Goal: Task Accomplishment & Management: Complete application form

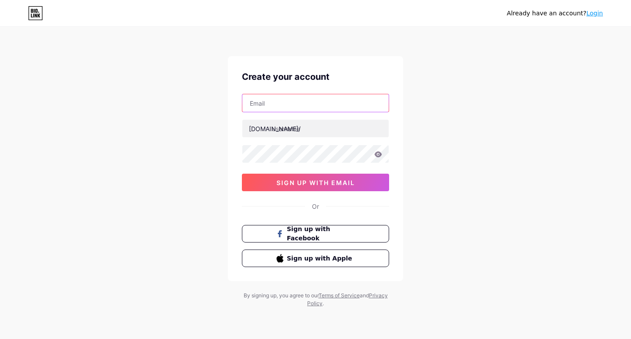
click at [288, 105] on input "text" at bounding box center [315, 103] width 146 height 18
type input "[EMAIL_ADDRESS][DOMAIN_NAME]"
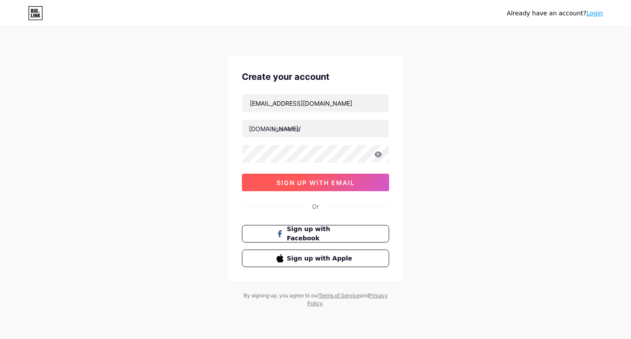
click at [337, 183] on span "sign up with email" at bounding box center [316, 182] width 78 height 7
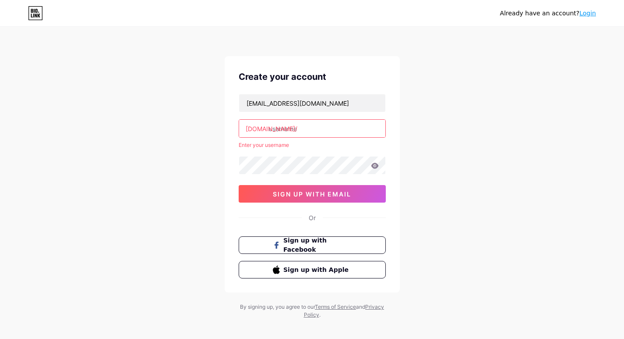
click at [304, 134] on input "text" at bounding box center [312, 129] width 146 height 18
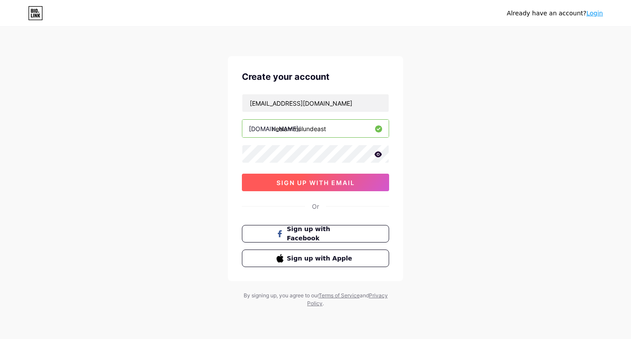
type input "neelammulundeast"
click at [326, 177] on button "sign up with email" at bounding box center [315, 183] width 147 height 18
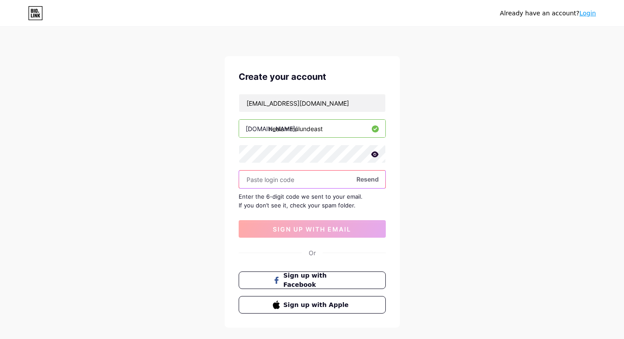
click at [282, 185] on input "text" at bounding box center [312, 179] width 146 height 18
paste input "227078"
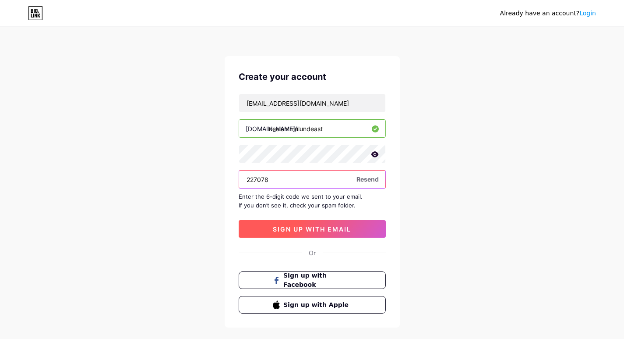
type input "227078"
click at [304, 230] on span "sign up with email" at bounding box center [312, 228] width 78 height 7
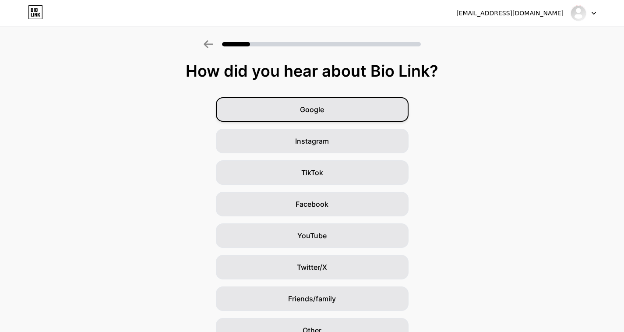
click at [333, 111] on div "Google" at bounding box center [312, 109] width 193 height 25
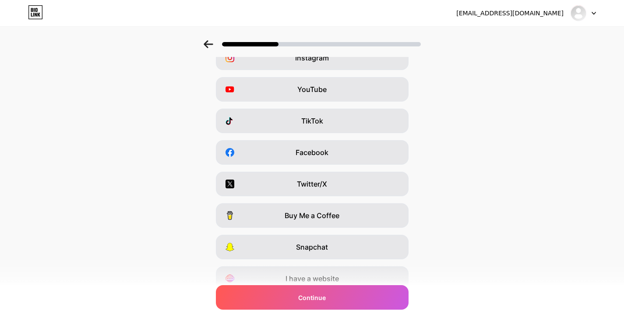
scroll to position [89, 0]
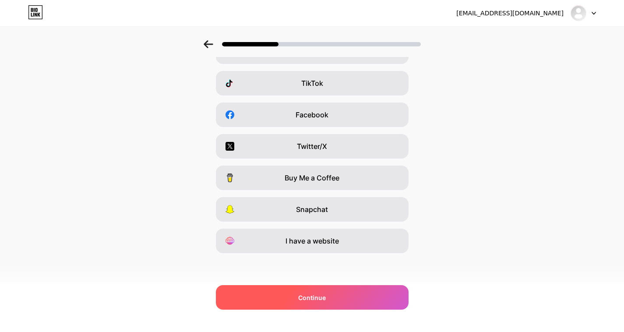
click at [316, 298] on span "Continue" at bounding box center [312, 297] width 28 height 9
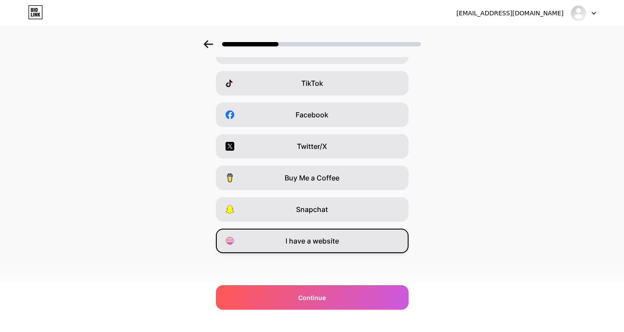
click at [313, 247] on div "I have a website" at bounding box center [312, 241] width 193 height 25
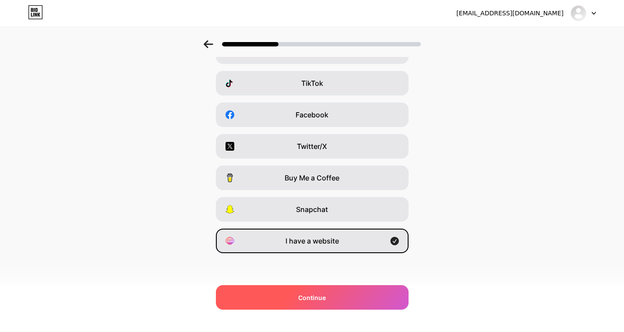
click at [320, 294] on span "Continue" at bounding box center [312, 297] width 28 height 9
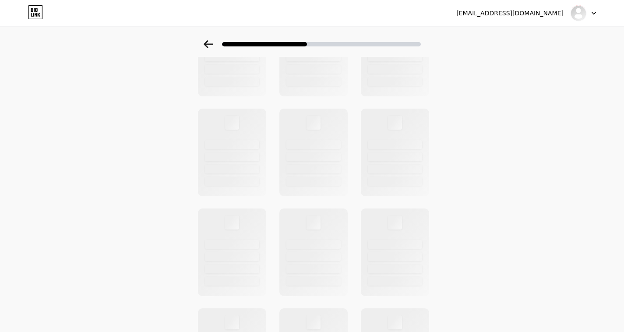
scroll to position [0, 0]
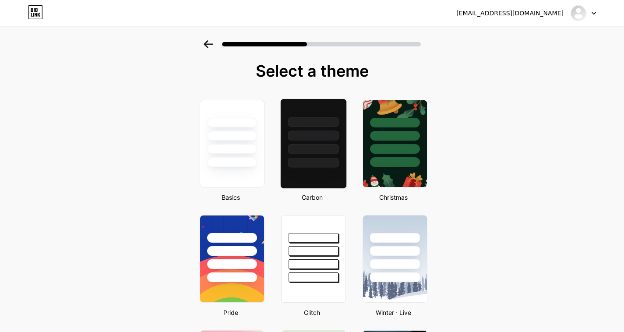
click at [305, 159] on div at bounding box center [313, 163] width 51 height 10
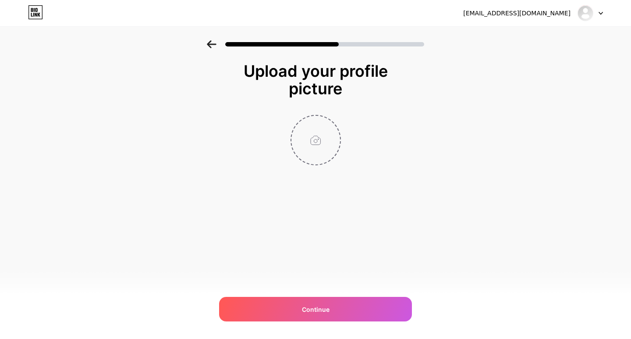
click at [318, 132] on input "file" at bounding box center [315, 140] width 49 height 49
type input "C:\fakepath\Neelam Mulund east logo.jpg"
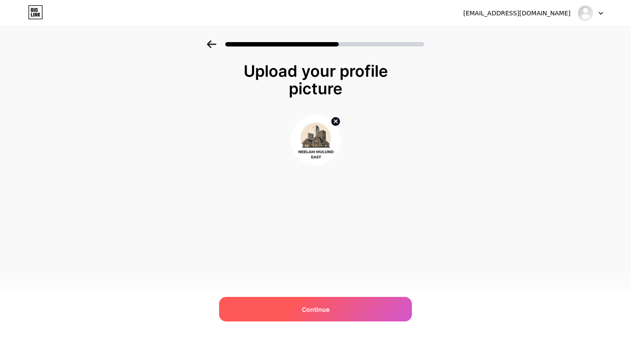
click at [320, 310] on span "Continue" at bounding box center [316, 309] width 28 height 9
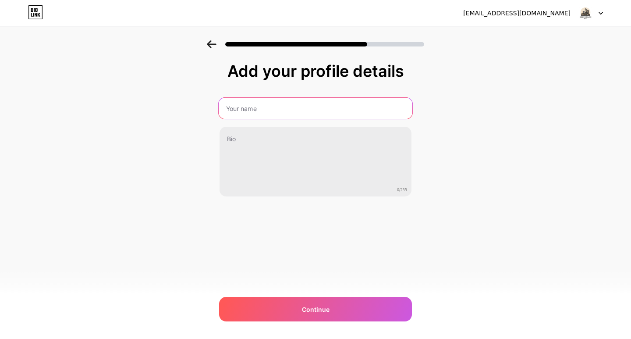
click at [266, 104] on input "text" at bounding box center [316, 108] width 194 height 21
type input "Neelam Mulund East"
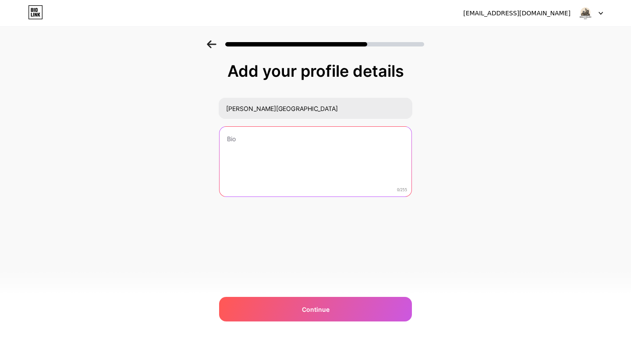
click at [261, 151] on textarea at bounding box center [316, 162] width 192 height 71
click at [234, 157] on textarea at bounding box center [316, 161] width 194 height 71
paste textarea "Neelam Mulund East by Neelam Developer is a premium residential project in Neel…"
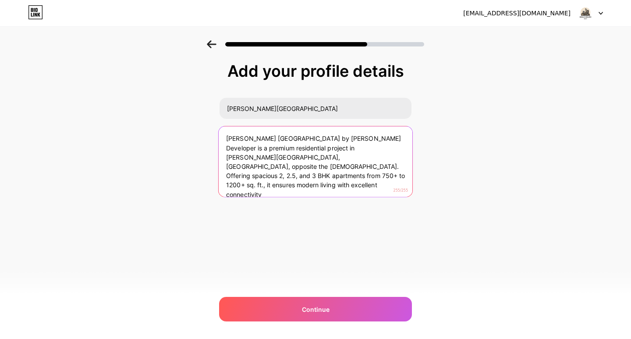
drag, startPoint x: 277, startPoint y: 155, endPoint x: 326, endPoint y: 177, distance: 54.6
click at [326, 177] on textarea "Neelam Mulund East by Neelam Developer is a premium residential project in Neel…" at bounding box center [316, 161] width 194 height 71
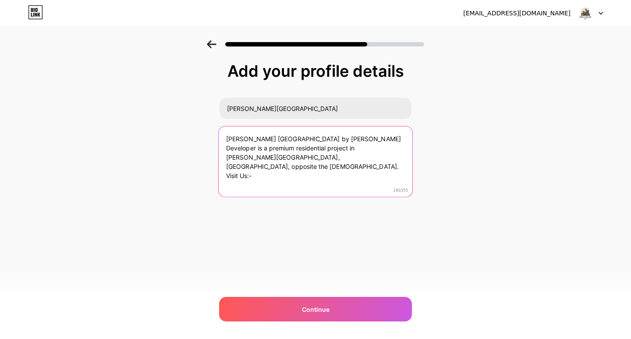
paste textarea "https://mumbaiprelaunch.com/neelam/mulund-east/"
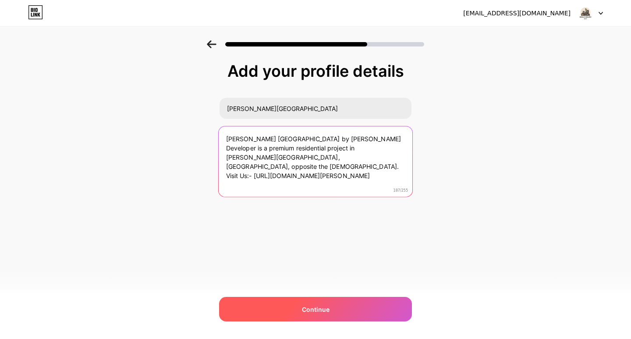
type textarea "Neelam Mulund East by Neelam Developer is a premium residential project in Neel…"
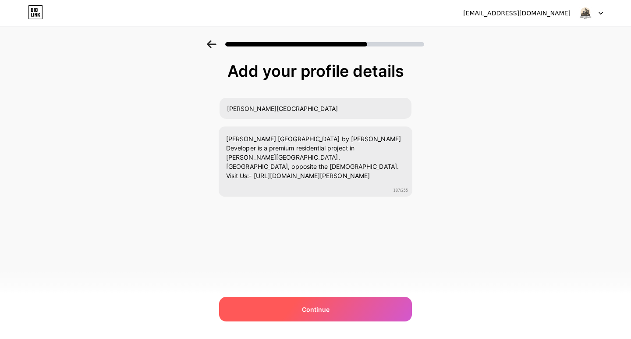
click at [316, 308] on span "Continue" at bounding box center [316, 309] width 28 height 9
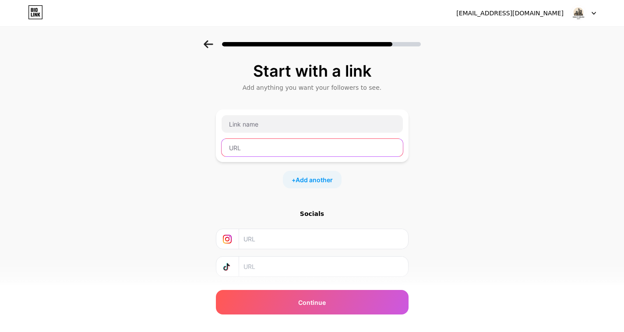
click at [270, 148] on input "text" at bounding box center [312, 148] width 181 height 18
paste input "https://mumbaiprelaunch.com/neelam/mulund-east/"
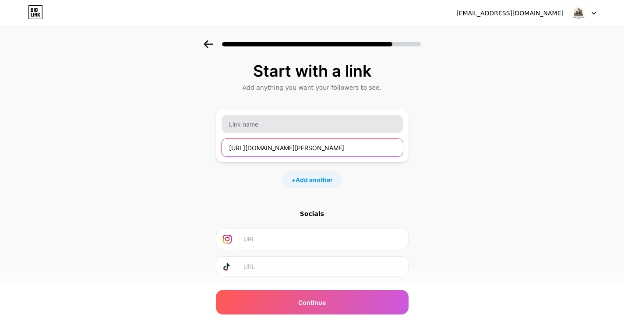
type input "https://mumbaiprelaunch.com/neelam/mulund-east/"
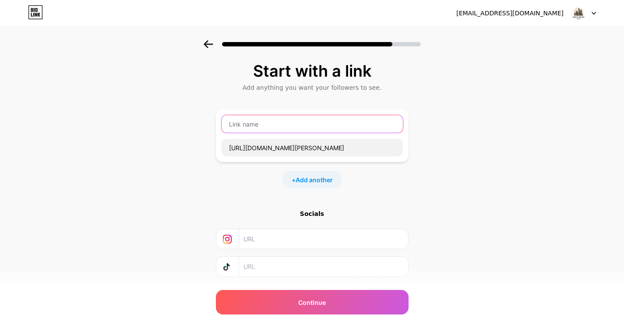
click at [265, 124] on input "text" at bounding box center [312, 124] width 181 height 18
click at [287, 127] on input "text" at bounding box center [312, 124] width 181 height 18
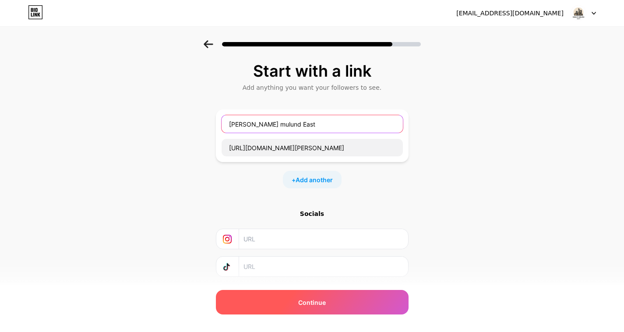
type input "Neelam mulund East"
click at [333, 300] on div "Continue" at bounding box center [312, 302] width 193 height 25
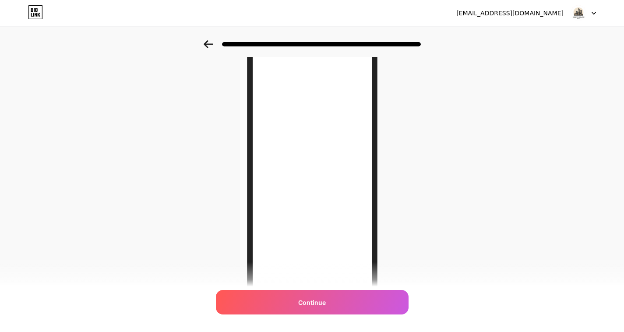
scroll to position [108, 0]
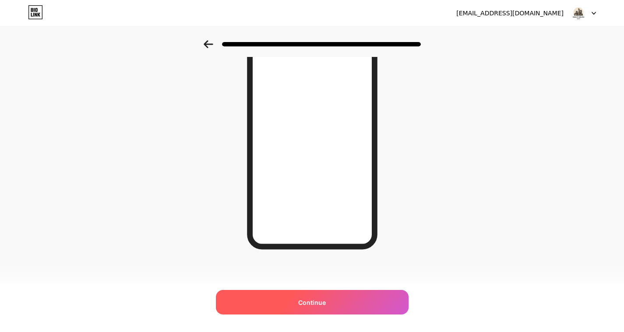
click at [317, 307] on span "Continue" at bounding box center [312, 302] width 28 height 9
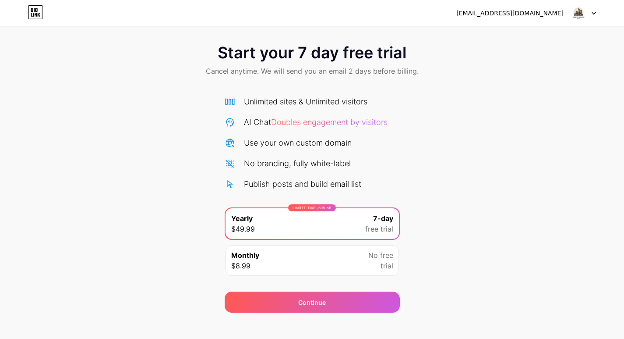
scroll to position [14, 0]
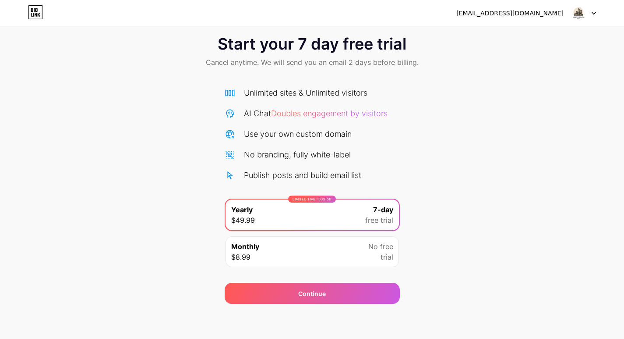
click at [383, 258] on span "trial" at bounding box center [387, 257] width 13 height 11
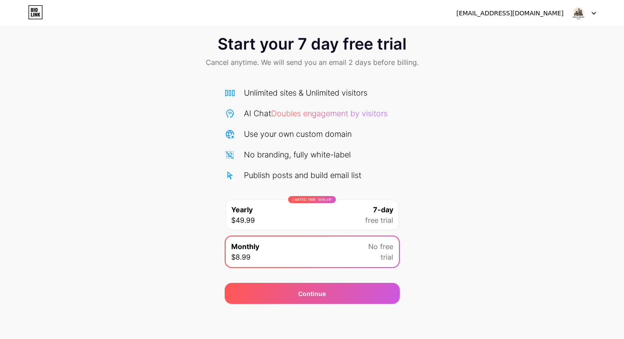
scroll to position [0, 0]
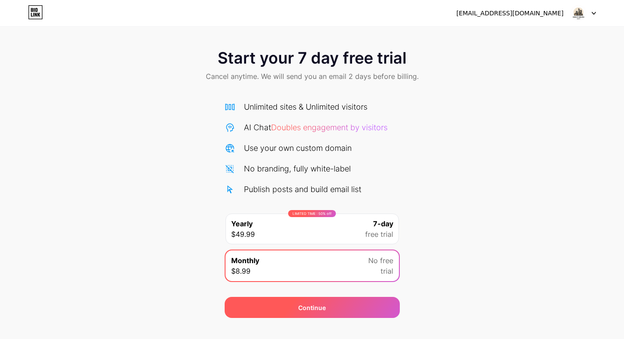
click at [348, 310] on div "Continue" at bounding box center [312, 307] width 175 height 21
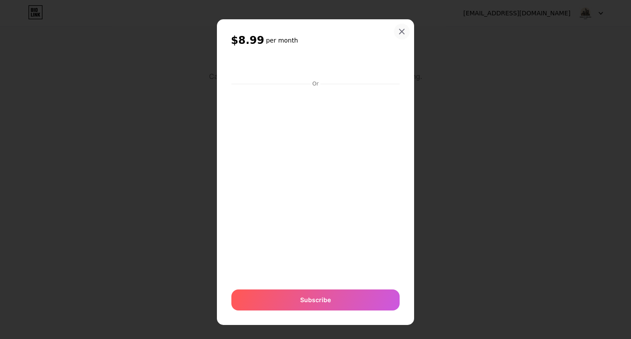
click at [400, 33] on icon at bounding box center [402, 31] width 5 height 5
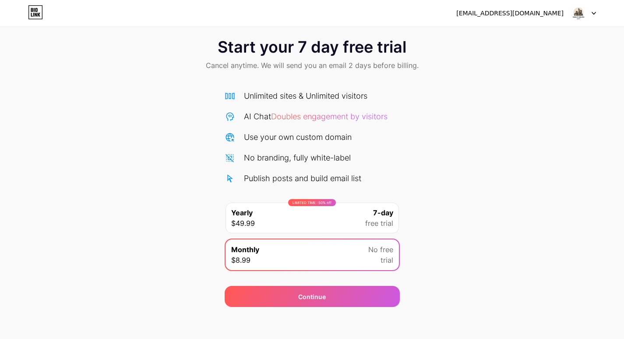
scroll to position [14, 0]
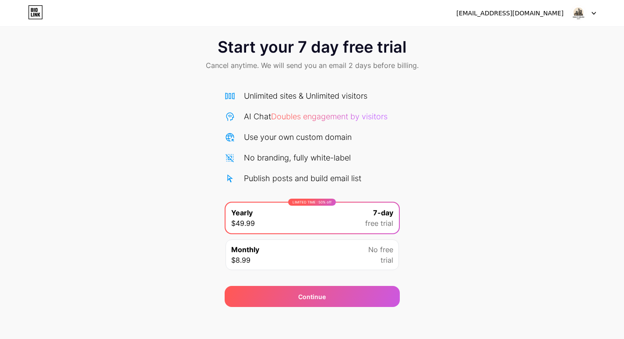
scroll to position [14, 0]
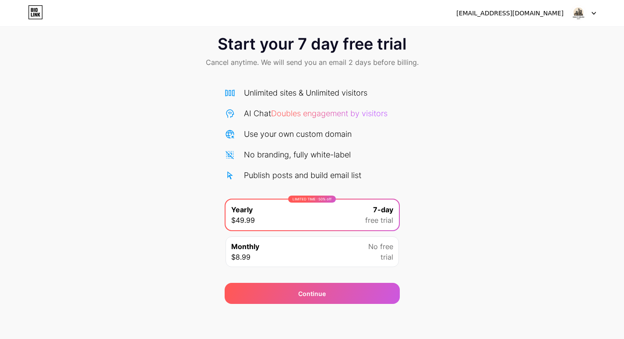
click at [304, 139] on div "Use your own custom domain" at bounding box center [298, 134] width 108 height 12
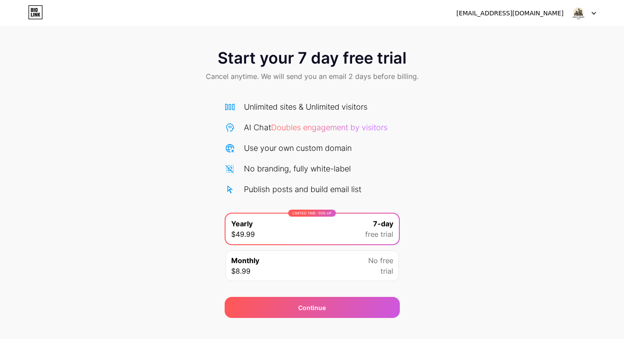
click at [581, 13] on img at bounding box center [579, 13] width 17 height 17
click at [577, 12] on img at bounding box center [579, 13] width 17 height 17
click at [579, 11] on img at bounding box center [579, 13] width 17 height 17
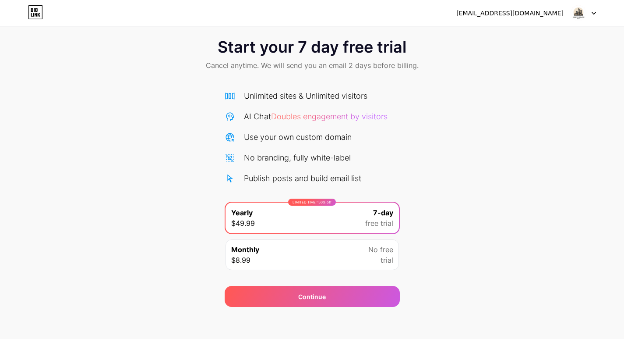
scroll to position [14, 0]
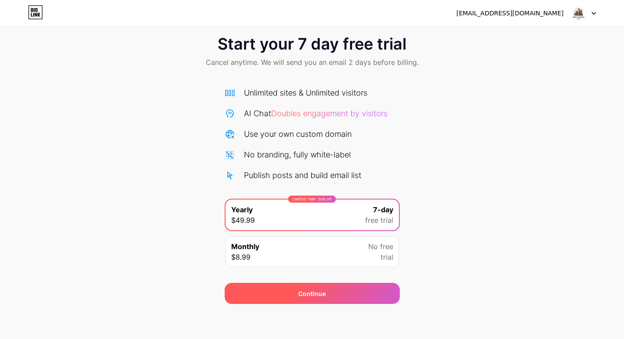
click at [339, 295] on div "Continue" at bounding box center [312, 293] width 175 height 21
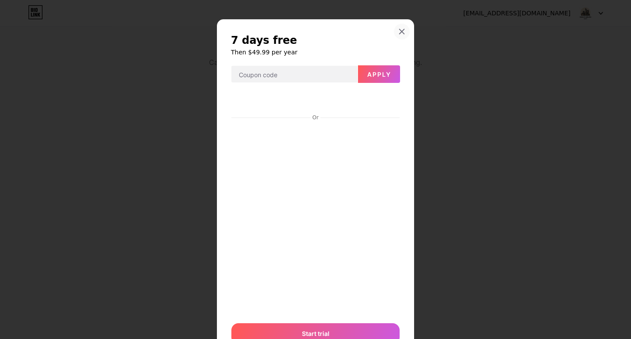
click at [398, 33] on icon at bounding box center [401, 31] width 7 height 7
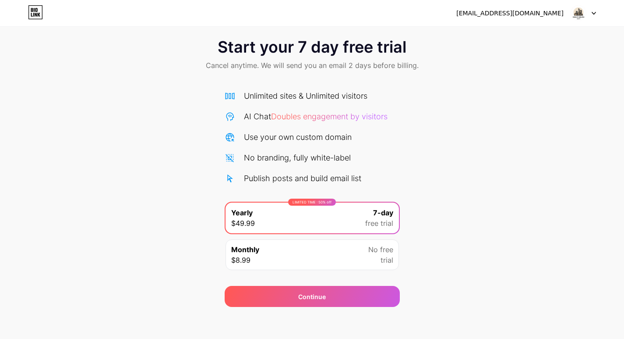
scroll to position [14, 0]
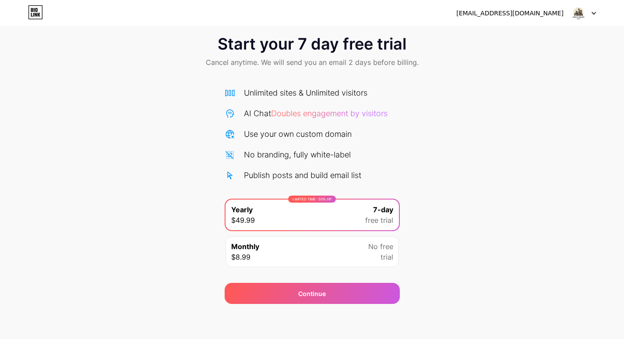
click at [595, 12] on icon at bounding box center [594, 13] width 4 height 3
click at [549, 11] on div "[EMAIL_ADDRESS][DOMAIN_NAME]" at bounding box center [510, 13] width 107 height 9
click at [534, 164] on div "Start your 7 day free trial Cancel anytime. We will send you an email 2 days be…" at bounding box center [312, 164] width 624 height 277
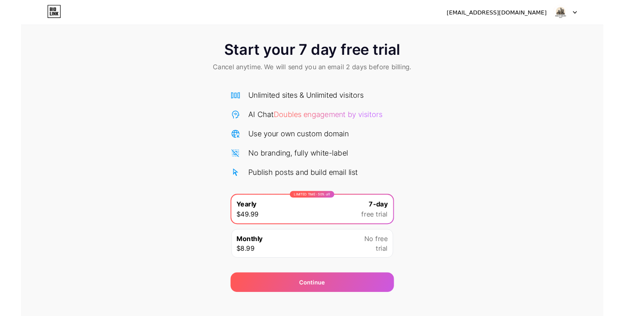
scroll to position [0, 0]
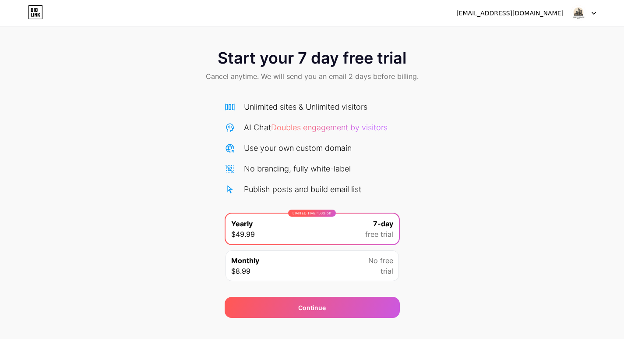
click at [38, 12] on icon at bounding box center [35, 12] width 15 height 14
click at [31, 15] on icon at bounding box center [35, 12] width 15 height 14
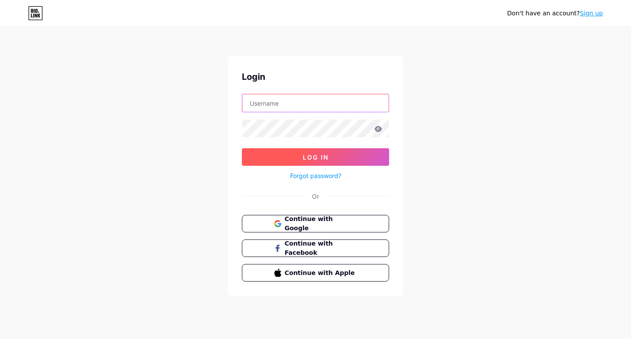
type input "[EMAIL_ADDRESS][DOMAIN_NAME]"
click at [318, 159] on span "Log In" at bounding box center [316, 156] width 26 height 7
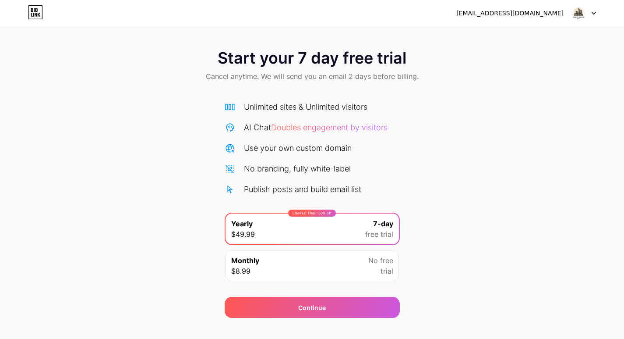
click at [595, 12] on icon at bounding box center [594, 13] width 4 height 3
click at [530, 14] on div "[EMAIL_ADDRESS][DOMAIN_NAME]" at bounding box center [510, 13] width 107 height 9
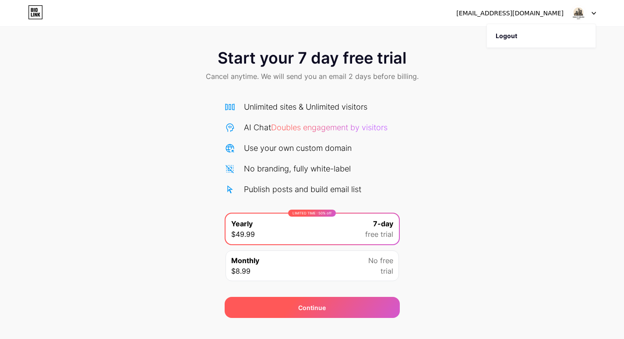
click at [341, 310] on div "Continue" at bounding box center [312, 307] width 175 height 21
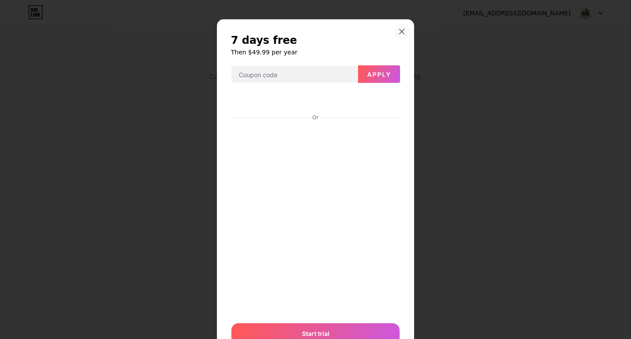
click at [398, 29] on icon at bounding box center [401, 31] width 7 height 7
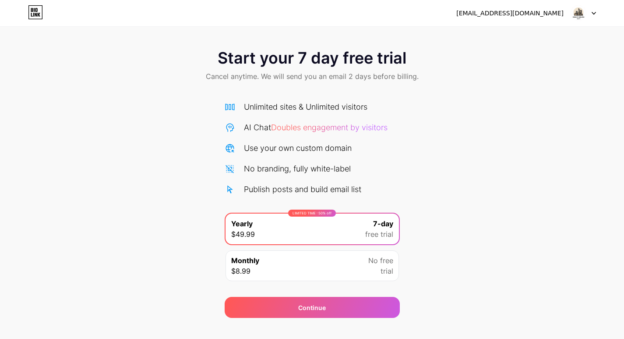
click at [40, 14] on icon at bounding box center [35, 12] width 15 height 14
click at [596, 10] on div at bounding box center [583, 13] width 25 height 16
click at [542, 37] on li "Logout" at bounding box center [541, 36] width 109 height 24
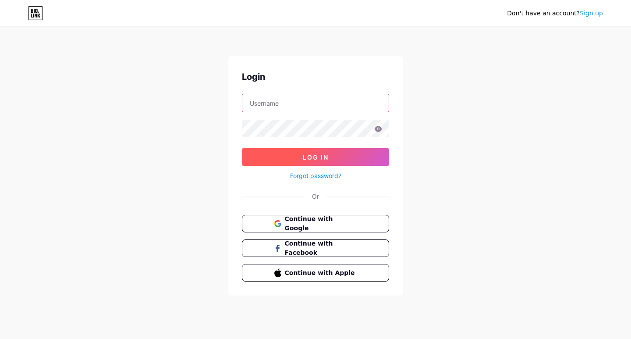
type input "[EMAIL_ADDRESS][DOMAIN_NAME]"
click at [319, 159] on span "Log In" at bounding box center [316, 156] width 26 height 7
